Goal: Task Accomplishment & Management: Use online tool/utility

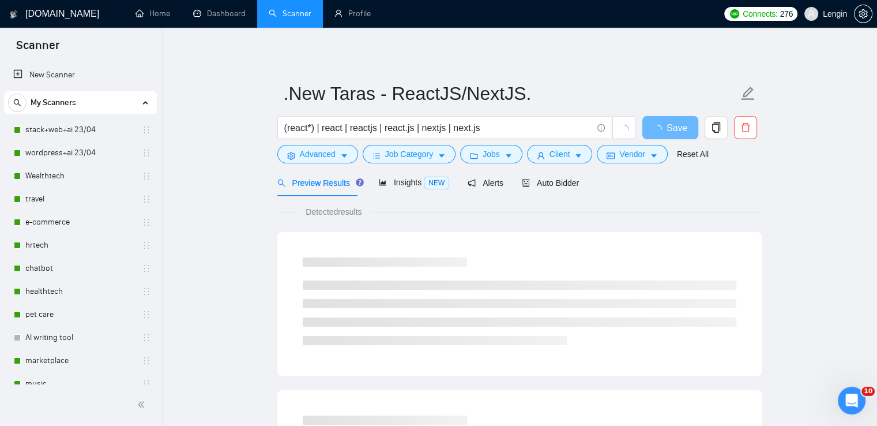
scroll to position [176, 0]
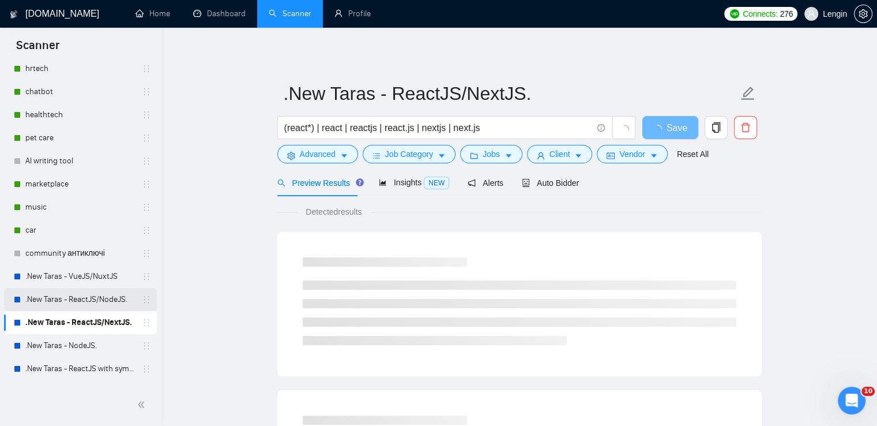
click at [106, 296] on link ".New Taras - ReactJS/NodeJS." at bounding box center [80, 299] width 110 height 23
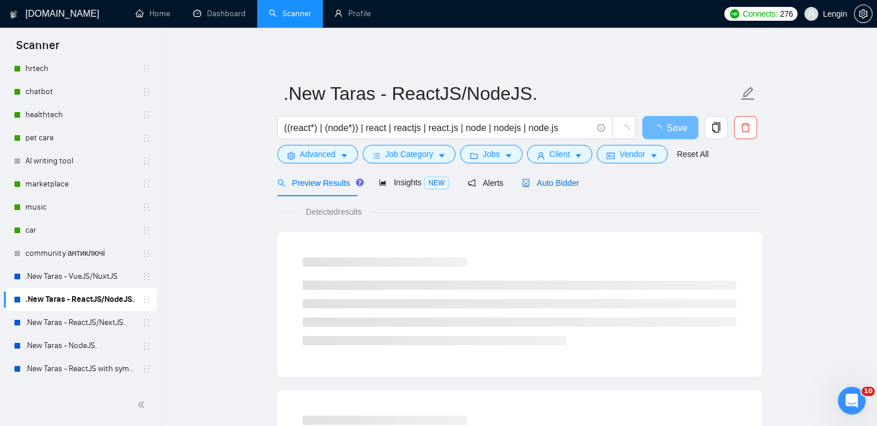
click at [553, 183] on span "Auto Bidder" at bounding box center [550, 182] width 57 height 9
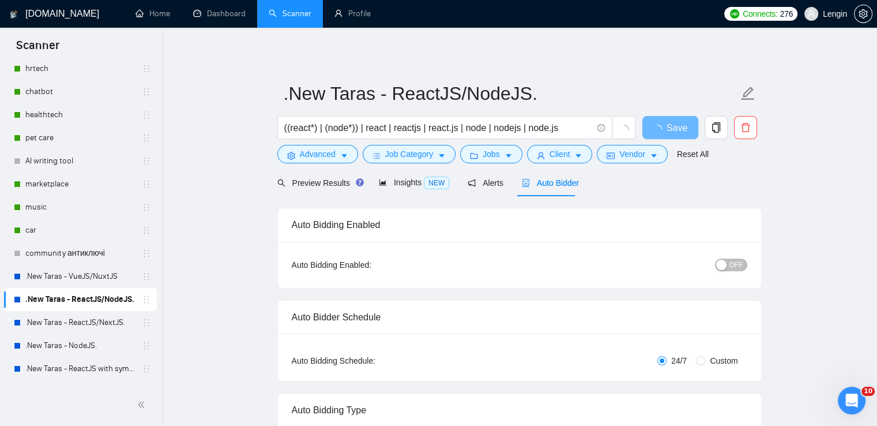
radio input "false"
radio input "true"
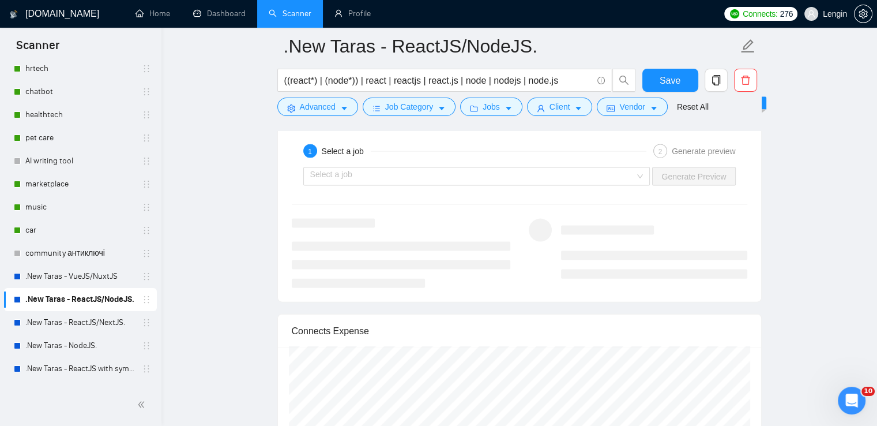
scroll to position [2470, 0]
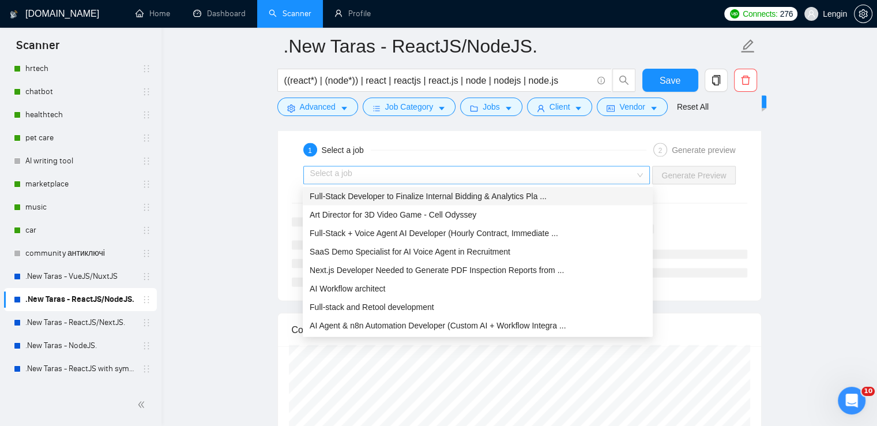
click at [639, 169] on div "Select a job" at bounding box center [476, 175] width 347 height 18
click at [510, 193] on span "Full-Stack Developer to Finalize Internal Bidding & Analytics Pla ..." at bounding box center [428, 195] width 237 height 9
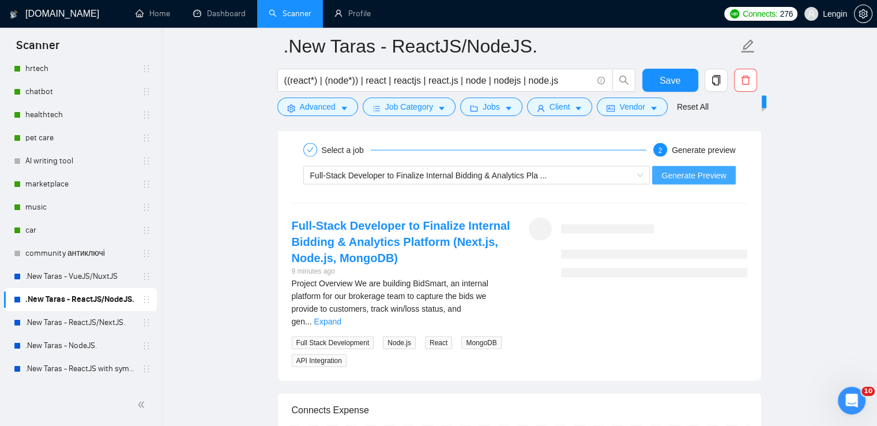
click at [715, 171] on span "Generate Preview" at bounding box center [694, 175] width 65 height 13
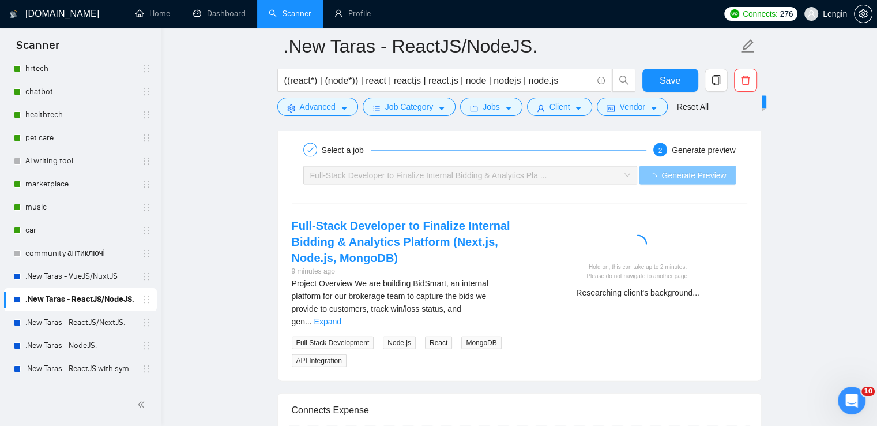
scroll to position [2507, 0]
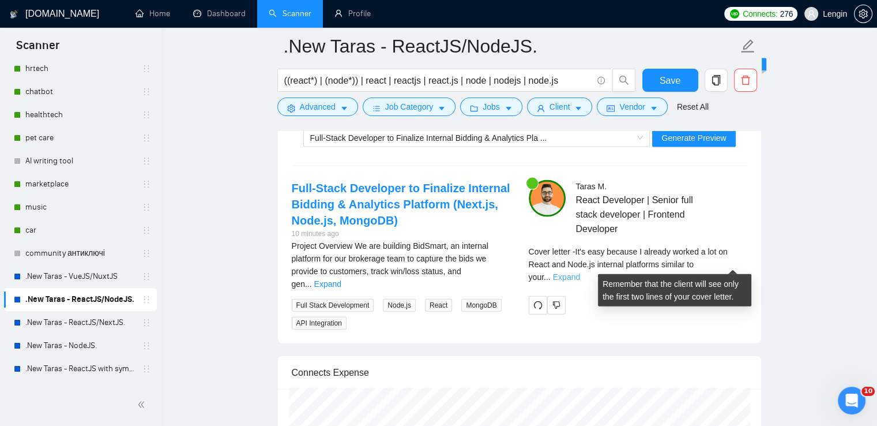
click at [580, 272] on link "Expand" at bounding box center [566, 276] width 27 height 9
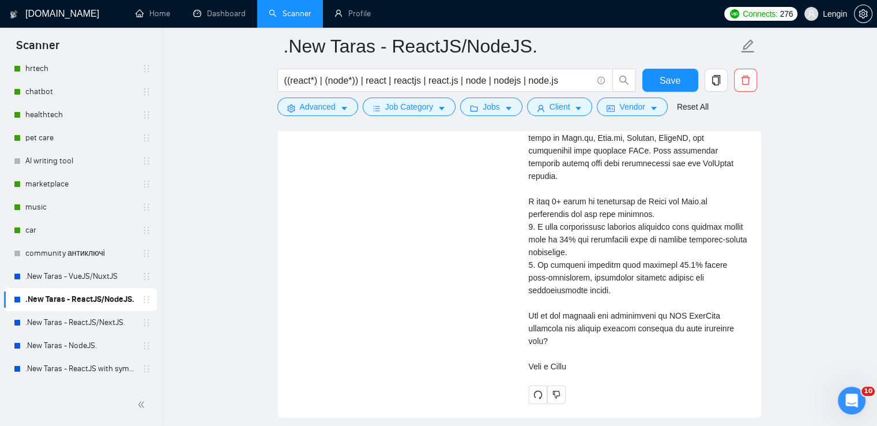
scroll to position [2797, 0]
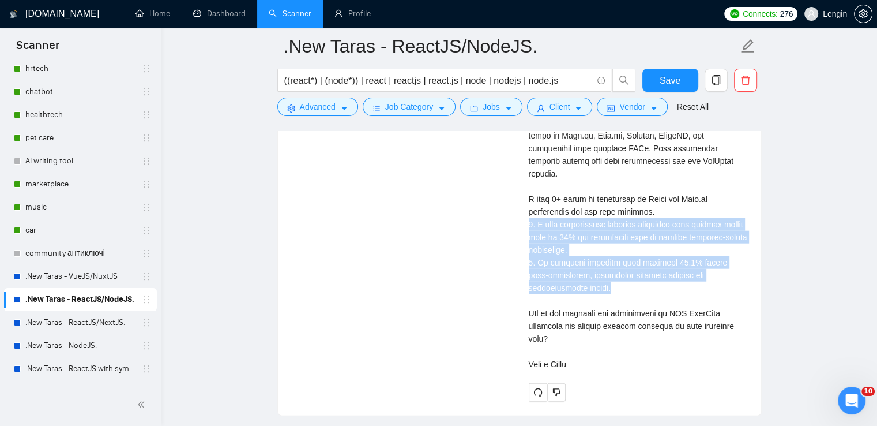
drag, startPoint x: 565, startPoint y: 272, endPoint x: 524, endPoint y: 209, distance: 75.0
click at [524, 209] on div "[PERSON_NAME] React Developer | Senior full stack developer | Frontend Develope…" at bounding box center [638, 146] width 237 height 512
copy div ". I have successfully deployed platforms that reduced manual work by 50% and ce…"
click at [85, 280] on link ".New Taras - VueJS/NuxtJS" at bounding box center [80, 276] width 110 height 23
click at [106, 299] on link ".New Taras - ReactJS/NodeJS." at bounding box center [80, 299] width 110 height 23
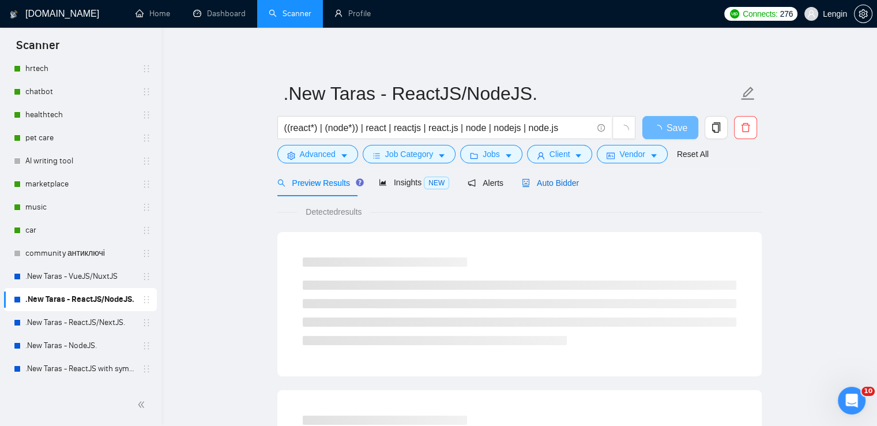
click at [535, 187] on span "Auto Bidder" at bounding box center [550, 182] width 57 height 9
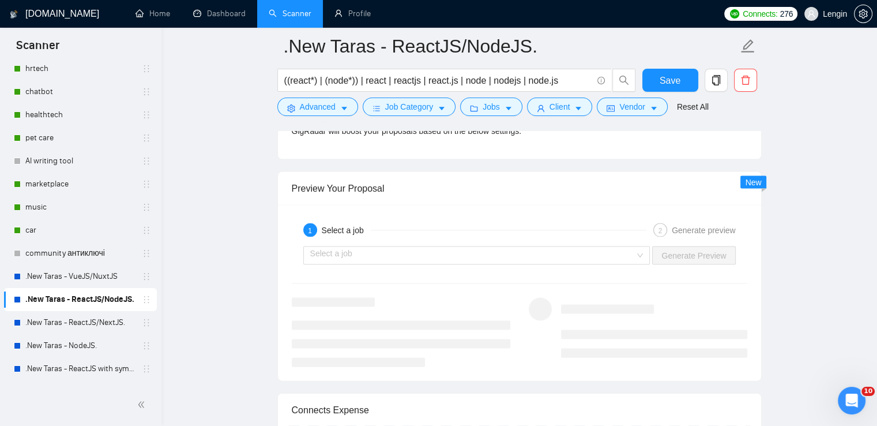
scroll to position [2392, 0]
click at [640, 250] on div "Select a job" at bounding box center [476, 253] width 347 height 18
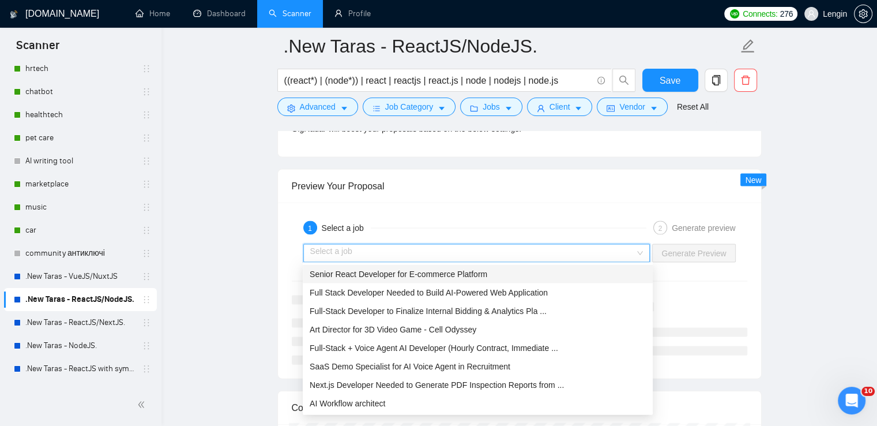
click at [521, 275] on div "Senior React Developer for E-commerce Platform" at bounding box center [478, 274] width 336 height 13
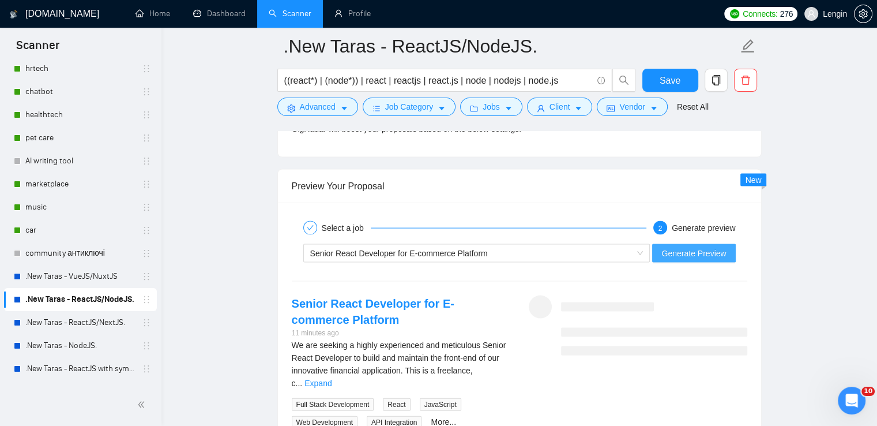
click at [692, 247] on span "Generate Preview" at bounding box center [694, 253] width 65 height 13
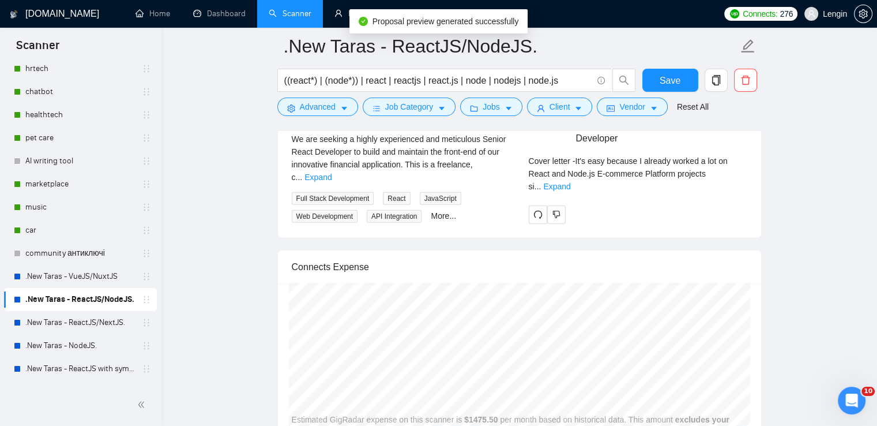
scroll to position [2599, 0]
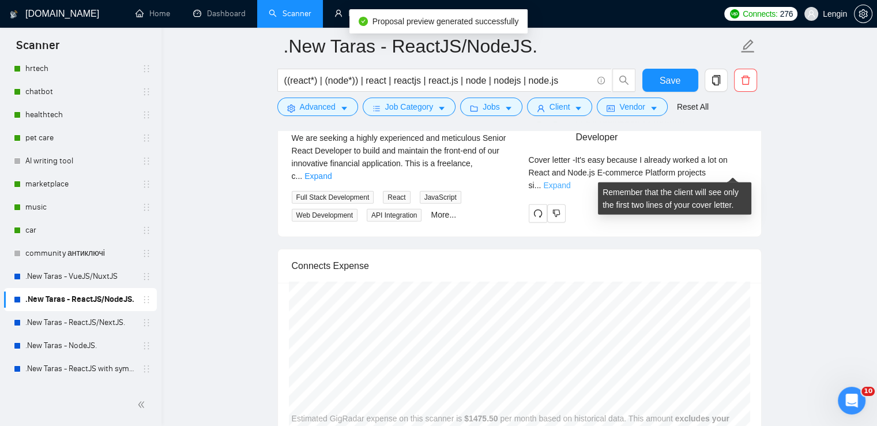
click at [570, 181] on link "Expand" at bounding box center [556, 185] width 27 height 9
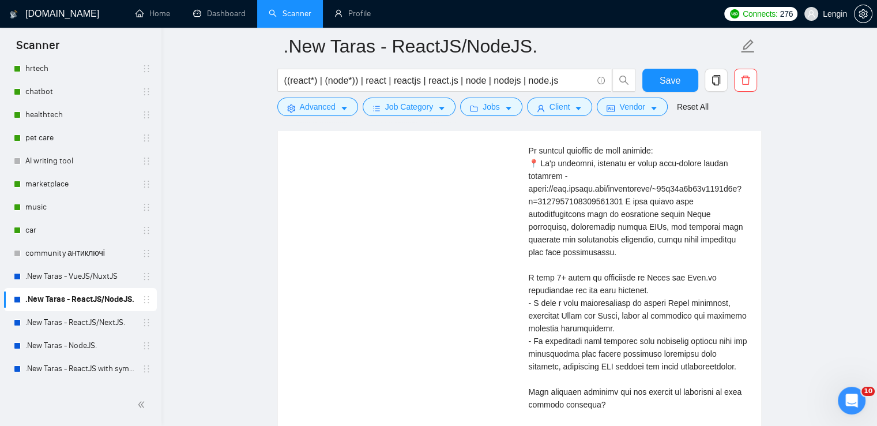
scroll to position [2733, 0]
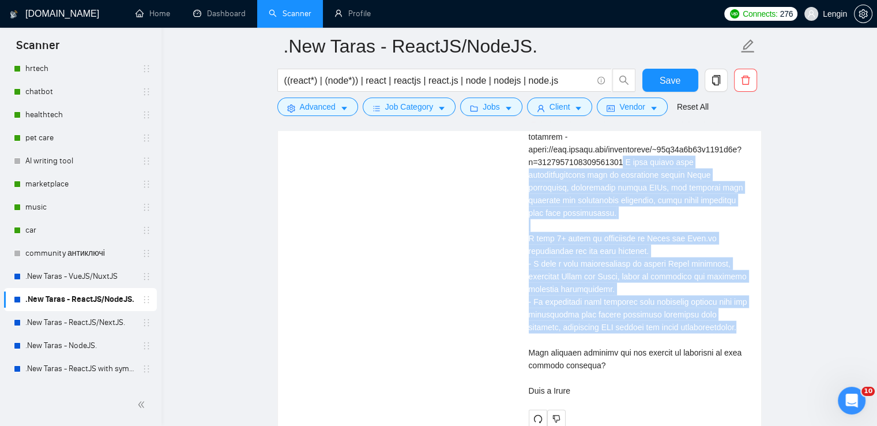
drag, startPoint x: 704, startPoint y: 321, endPoint x: 625, endPoint y: 163, distance: 176.4
click at [625, 163] on div "Cover letter" at bounding box center [638, 213] width 219 height 368
copy div "I have worked with responsibilities such as developing robust React components,…"
click at [95, 318] on link ".New Taras - ReactJS/NextJS." at bounding box center [80, 322] width 110 height 23
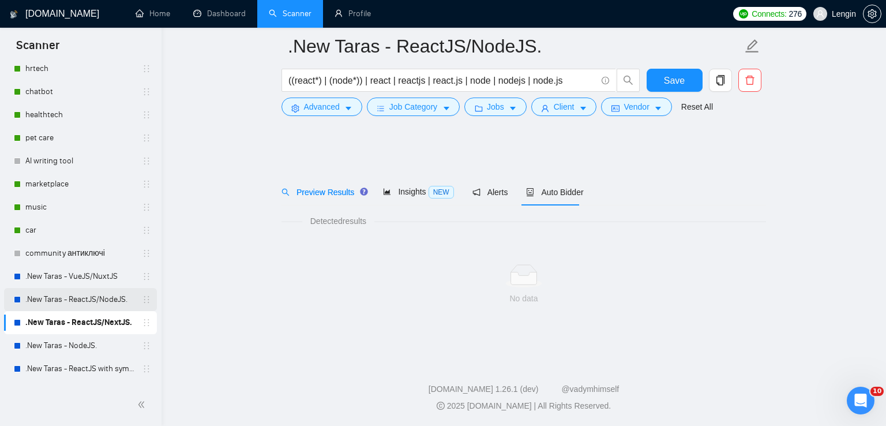
click at [64, 298] on link ".New Taras - ReactJS/NodeJS." at bounding box center [80, 299] width 110 height 23
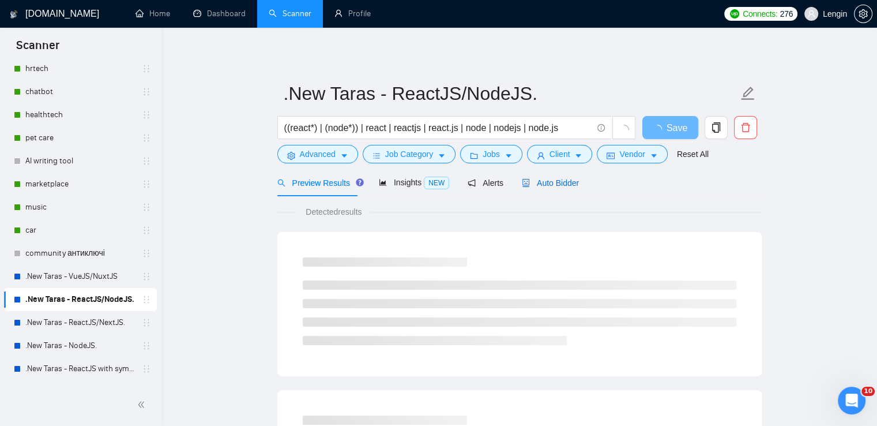
click at [559, 186] on span "Auto Bidder" at bounding box center [550, 182] width 57 height 9
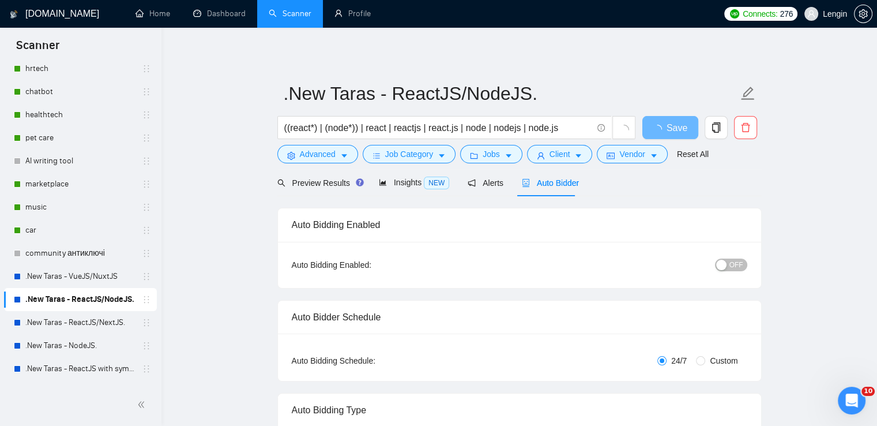
radio input "false"
radio input "true"
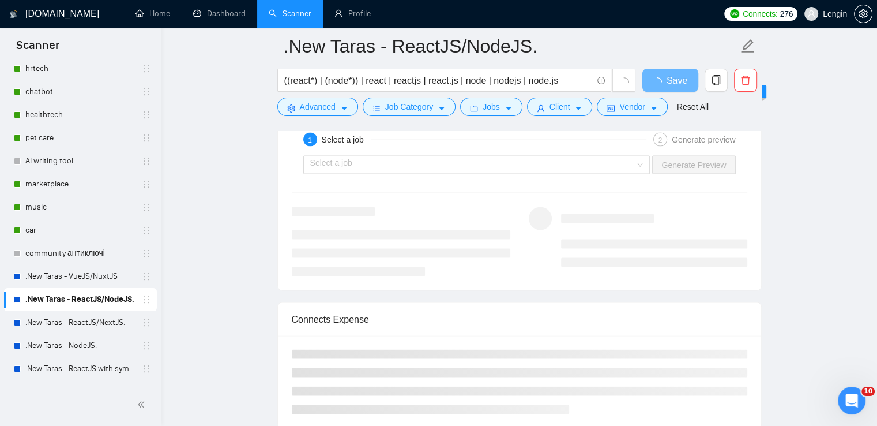
scroll to position [2359, 0]
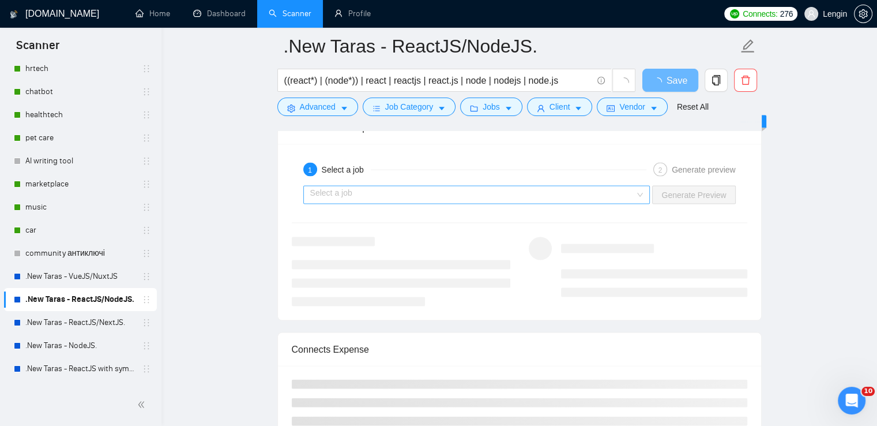
click at [642, 194] on div "Select a job" at bounding box center [476, 195] width 347 height 18
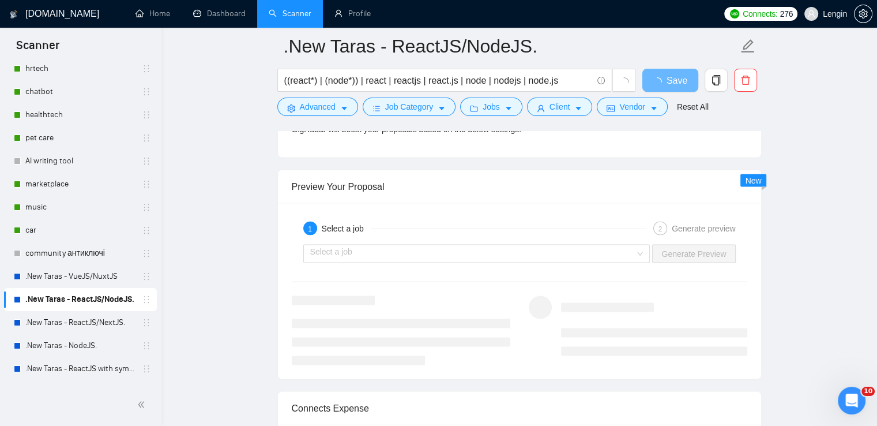
scroll to position [2313, 0]
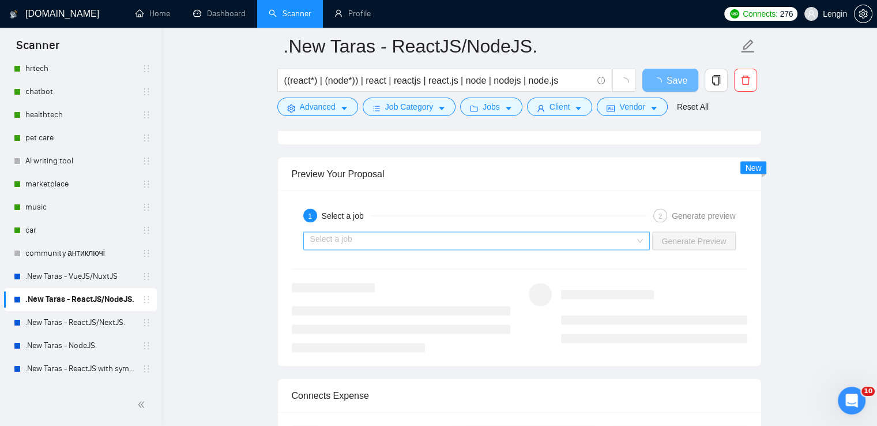
click at [636, 240] on input "search" at bounding box center [472, 240] width 325 height 17
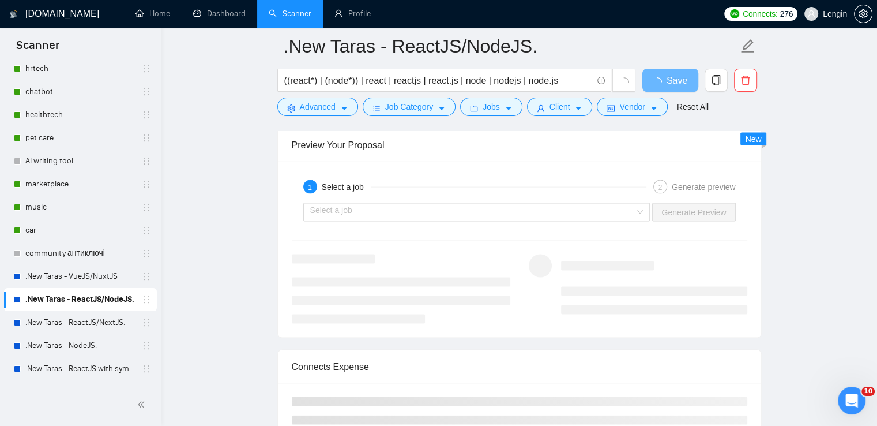
scroll to position [2343, 0]
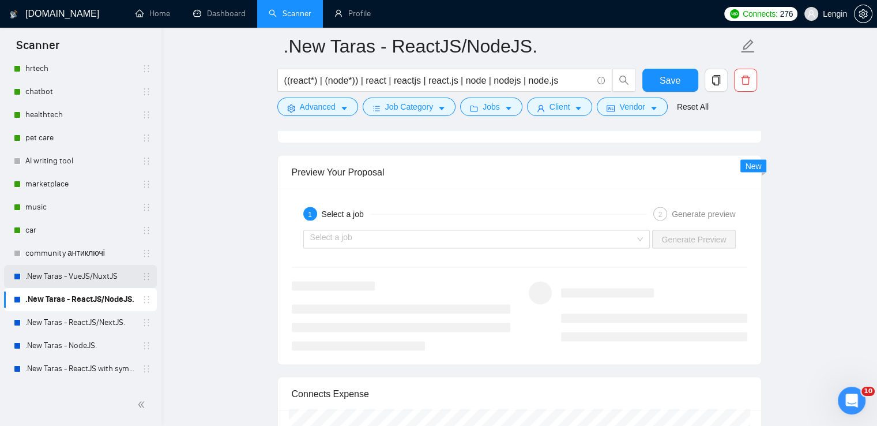
click at [84, 271] on link ".New Taras - VueJS/NuxtJS" at bounding box center [80, 276] width 110 height 23
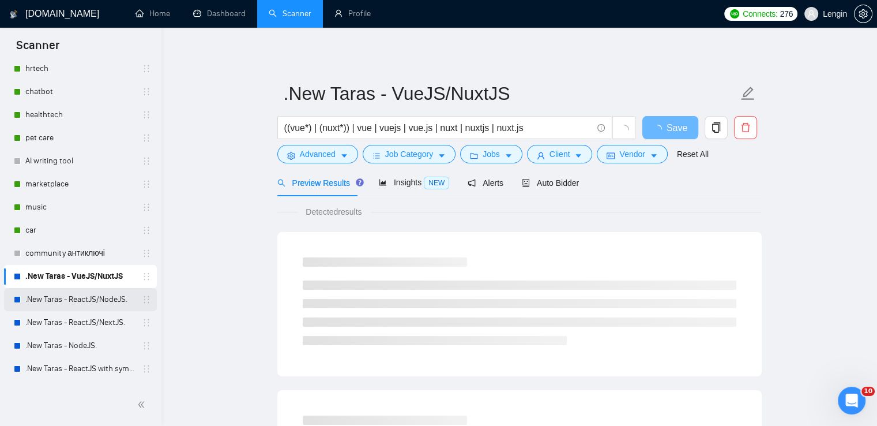
click at [112, 296] on link ".New Taras - ReactJS/NodeJS." at bounding box center [80, 299] width 110 height 23
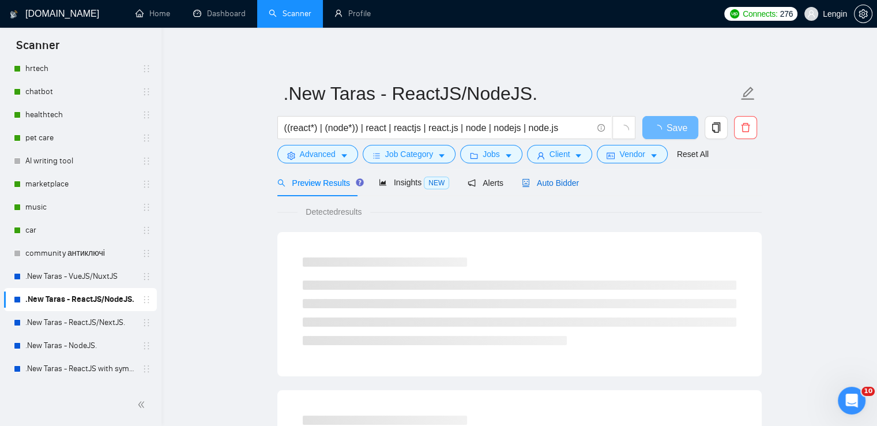
click at [565, 185] on span "Auto Bidder" at bounding box center [550, 182] width 57 height 9
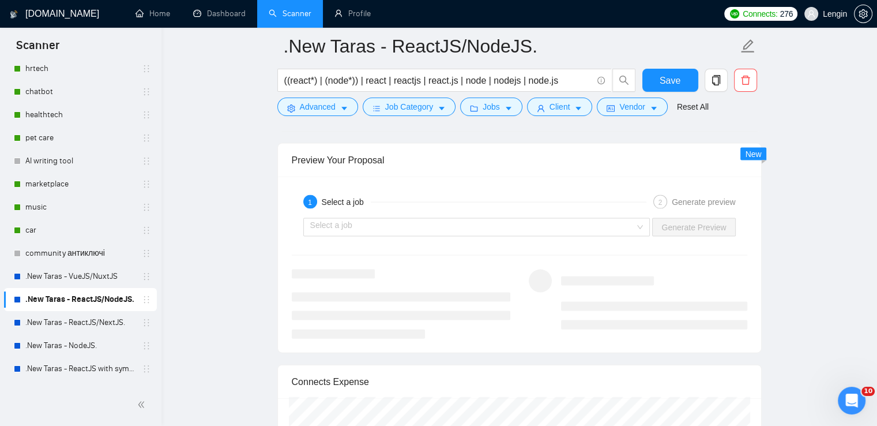
scroll to position [2422, 0]
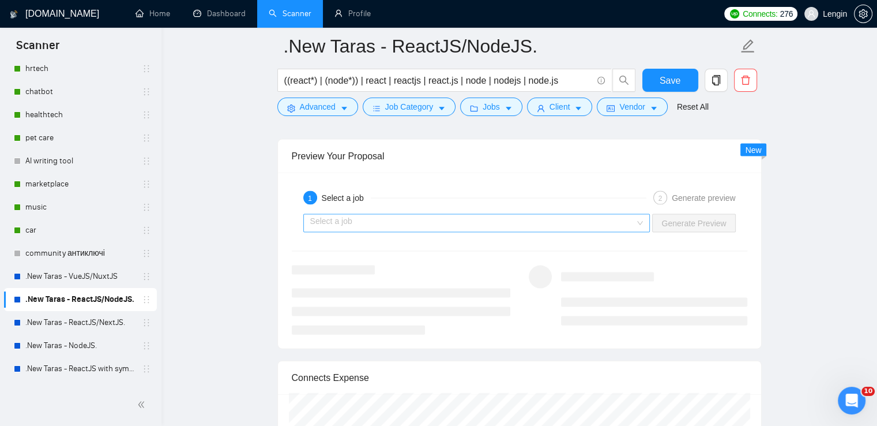
click at [647, 217] on div "Select a job" at bounding box center [476, 223] width 347 height 18
click at [645, 224] on div "Select a job" at bounding box center [476, 223] width 347 height 18
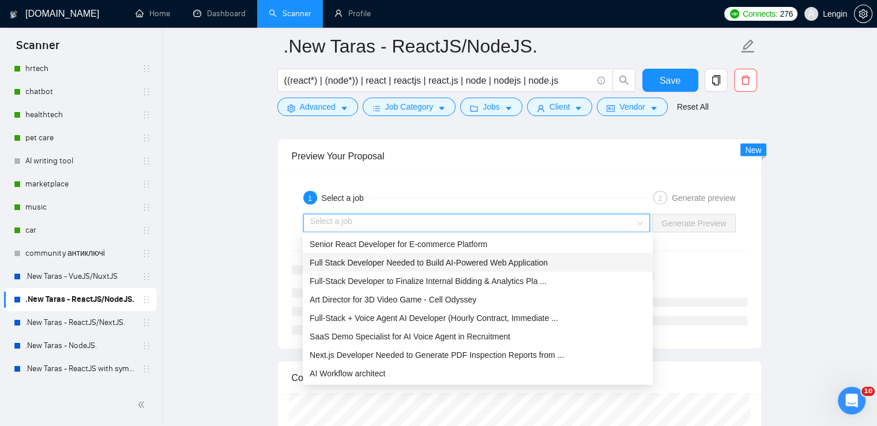
click at [381, 265] on span "Full Stack Developer Needed to Build AI-Powered Web Application" at bounding box center [429, 262] width 238 height 9
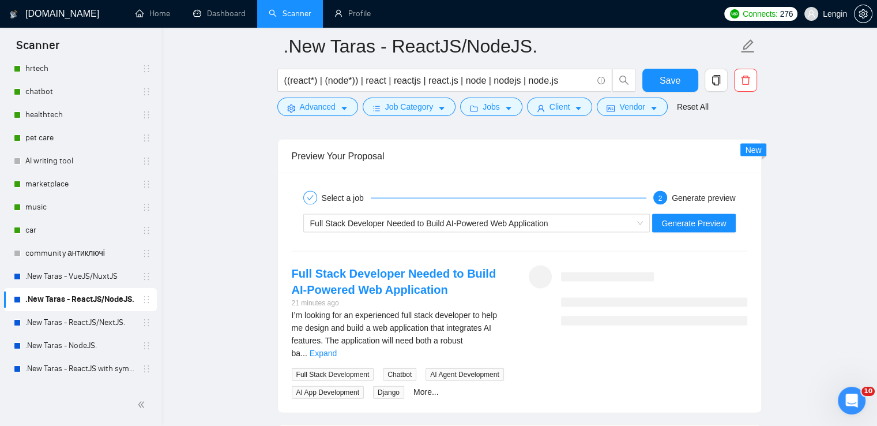
click at [480, 339] on div "I’m looking for an experienced full stack developer to help me design and build…" at bounding box center [401, 334] width 219 height 51
click at [337, 348] on link "Expand" at bounding box center [323, 352] width 27 height 9
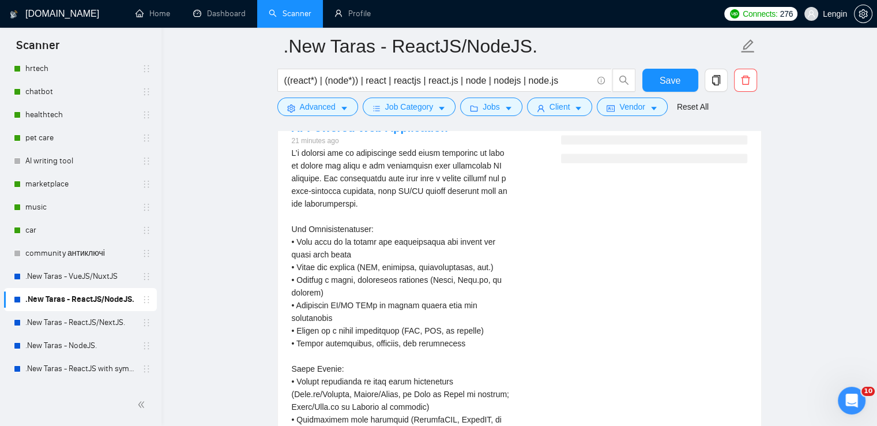
scroll to position [2419, 0]
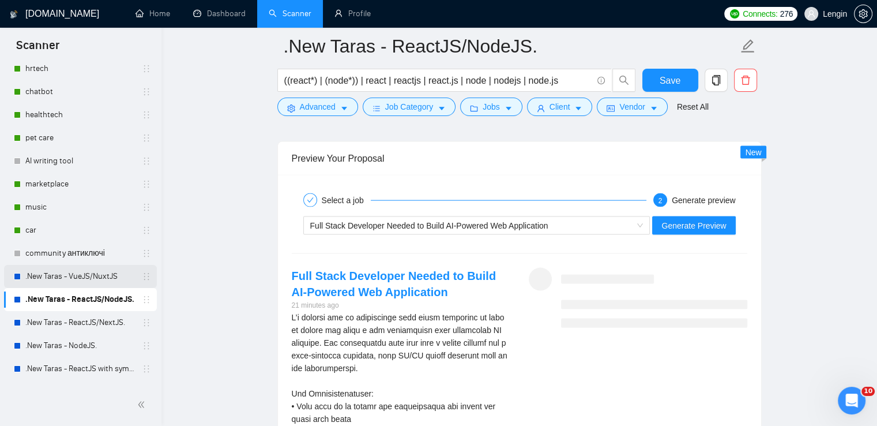
click at [95, 269] on link ".New Taras - VueJS/NuxtJS" at bounding box center [80, 276] width 110 height 23
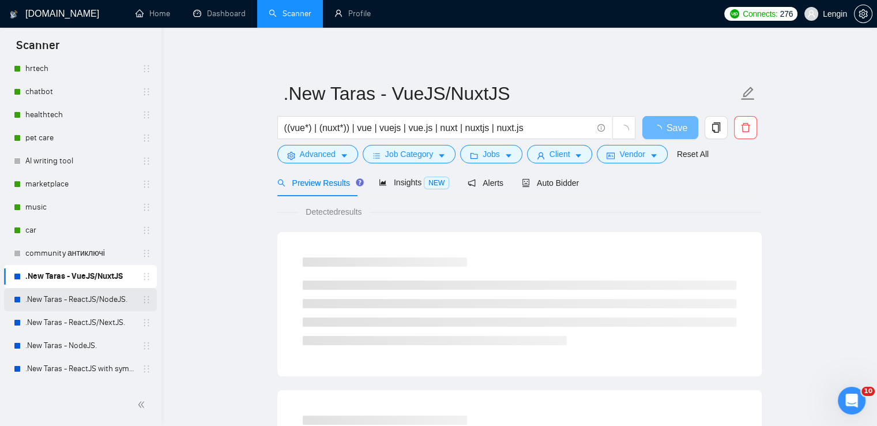
click at [103, 291] on link ".New Taras - ReactJS/NodeJS." at bounding box center [80, 299] width 110 height 23
